Goal: Transaction & Acquisition: Book appointment/travel/reservation

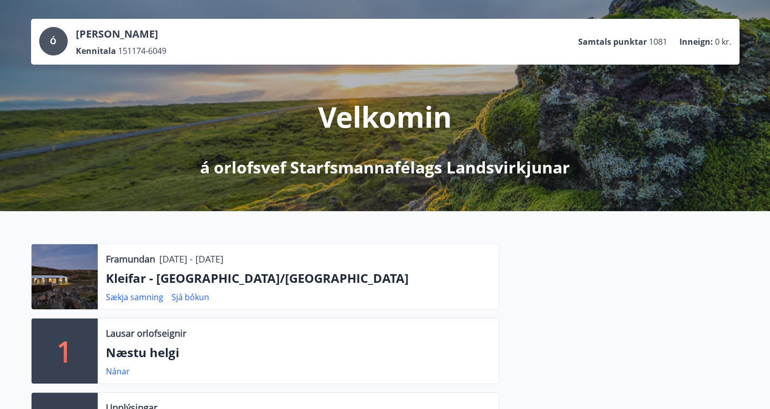
scroll to position [102, 0]
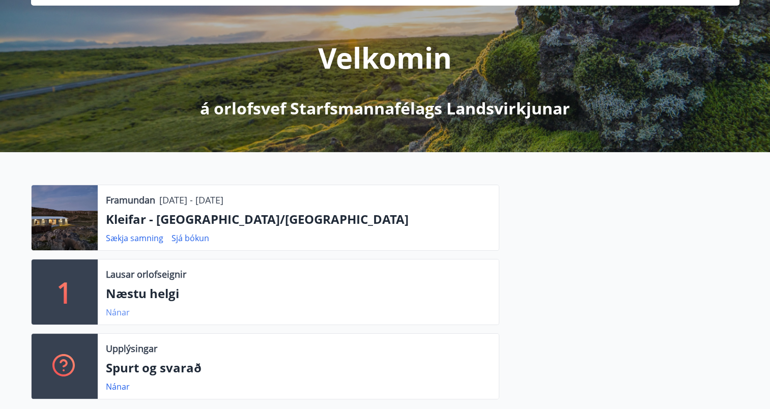
click at [114, 312] on link "Nánar" at bounding box center [118, 312] width 24 height 11
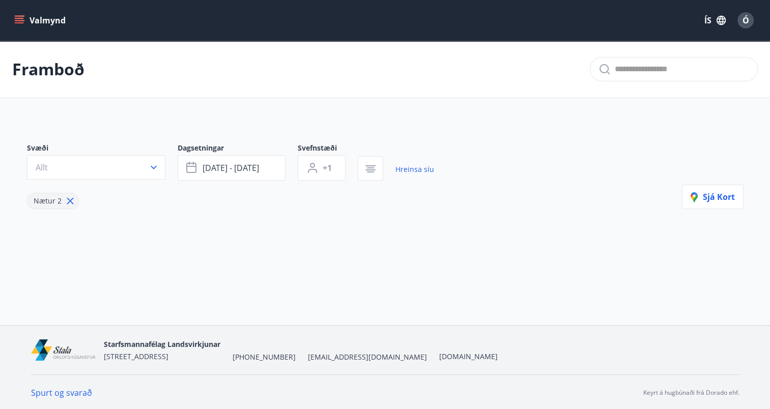
type input "*"
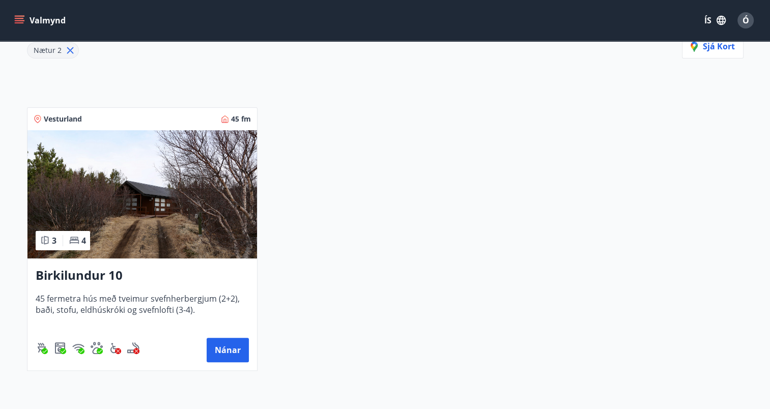
scroll to position [205, 0]
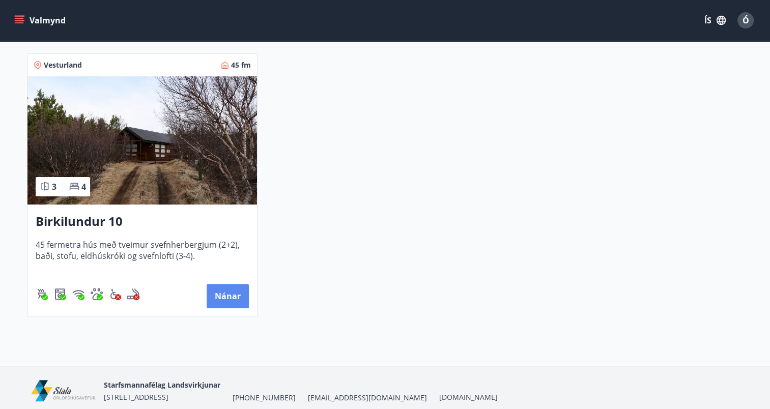
click at [227, 294] on button "Nánar" at bounding box center [228, 296] width 42 height 24
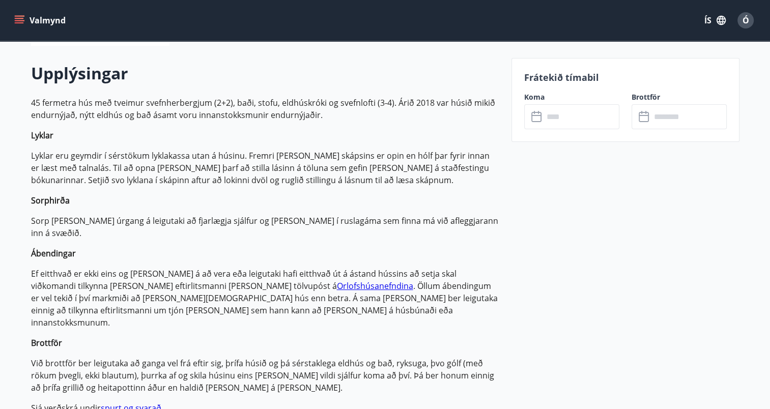
scroll to position [204, 0]
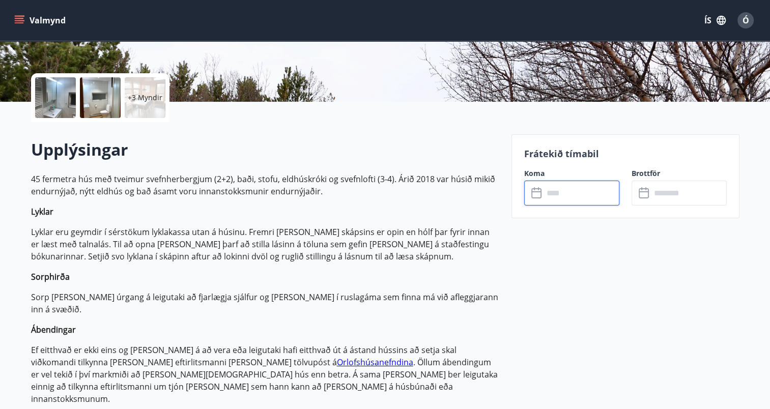
click at [567, 197] on input "text" at bounding box center [582, 193] width 76 height 25
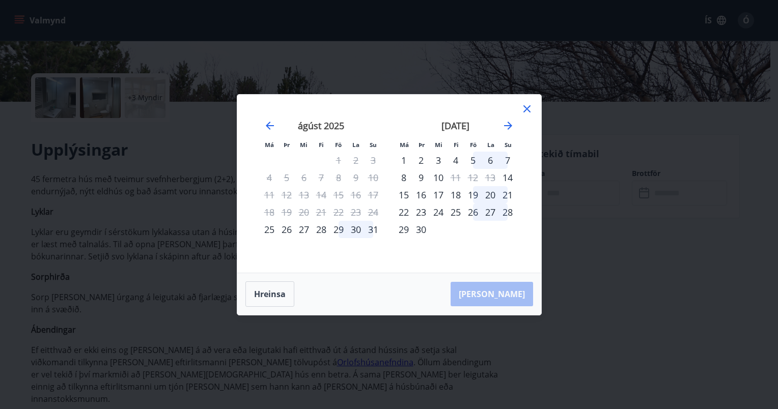
click at [341, 229] on div "29" at bounding box center [338, 229] width 17 height 17
click at [373, 230] on div "31" at bounding box center [373, 229] width 17 height 17
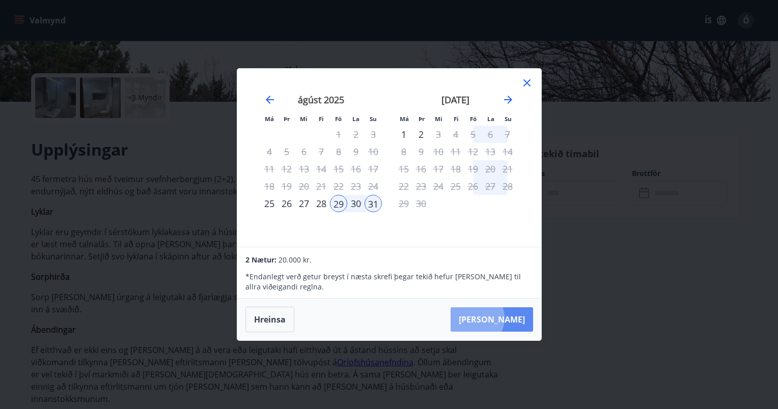
click at [505, 318] on button "[PERSON_NAME]" at bounding box center [492, 320] width 82 height 24
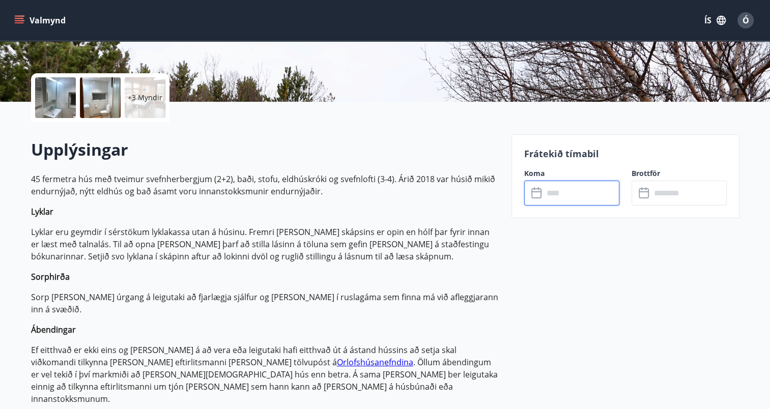
type input "******"
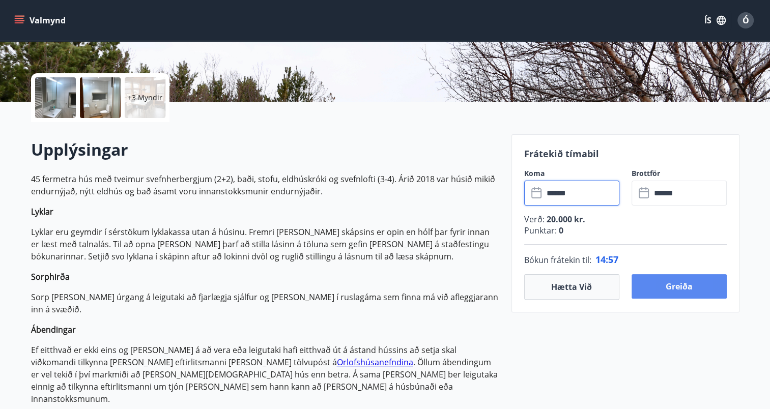
click at [692, 285] on button "Greiða" at bounding box center [679, 286] width 95 height 24
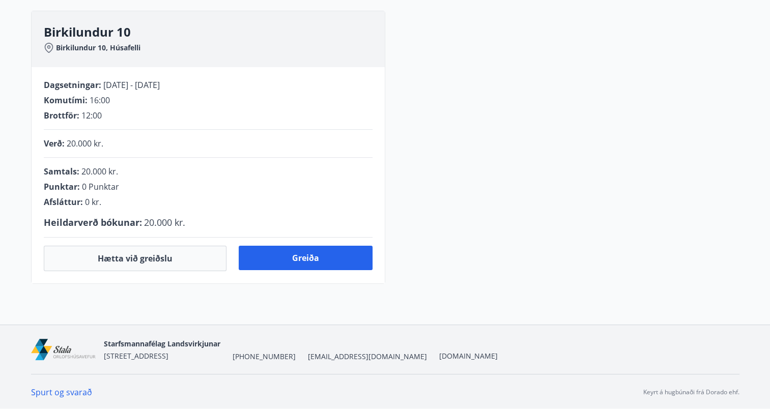
scroll to position [204, 0]
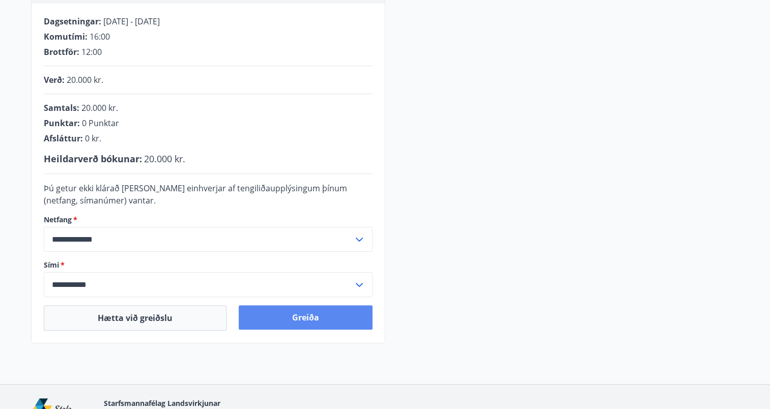
click at [310, 321] on button "Greiða" at bounding box center [306, 318] width 134 height 24
